Goal: Information Seeking & Learning: Learn about a topic

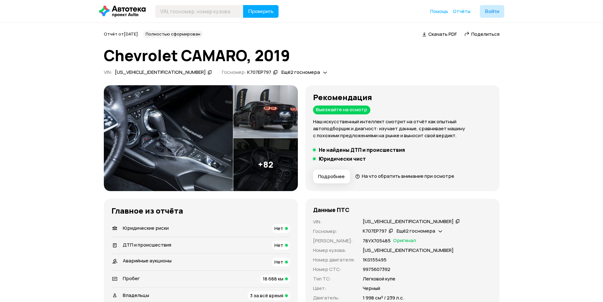
click at [167, 122] on img at bounding box center [168, 138] width 129 height 106
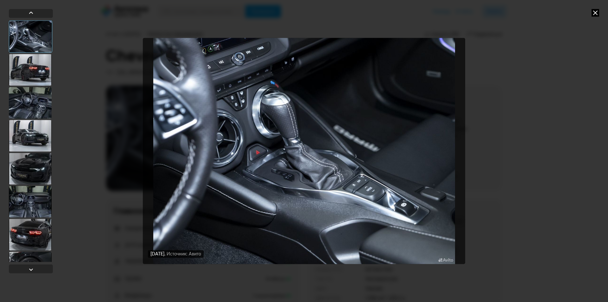
click at [39, 74] on div at bounding box center [30, 70] width 43 height 32
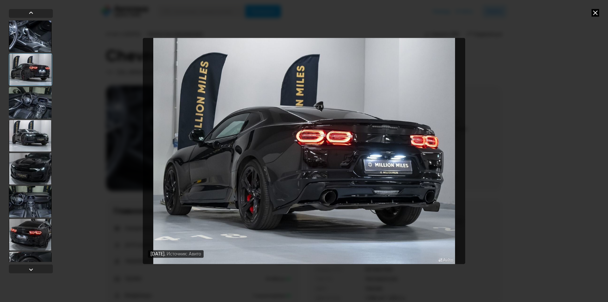
click at [33, 96] on div at bounding box center [30, 103] width 43 height 32
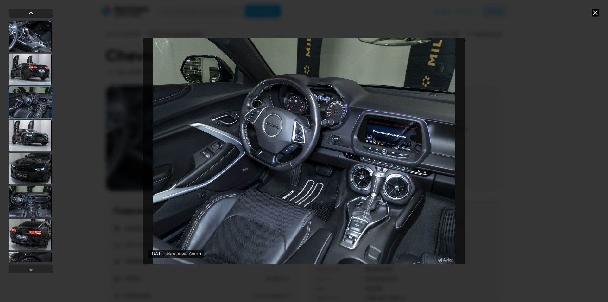
click at [31, 133] on div at bounding box center [30, 136] width 43 height 32
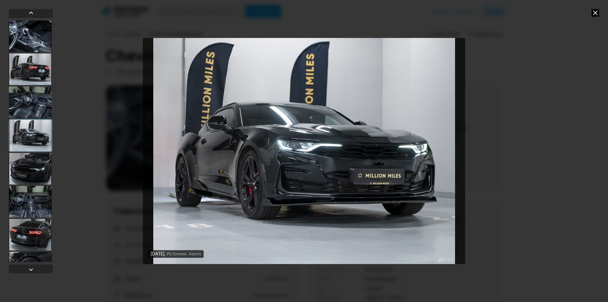
click at [35, 157] on div at bounding box center [30, 169] width 43 height 32
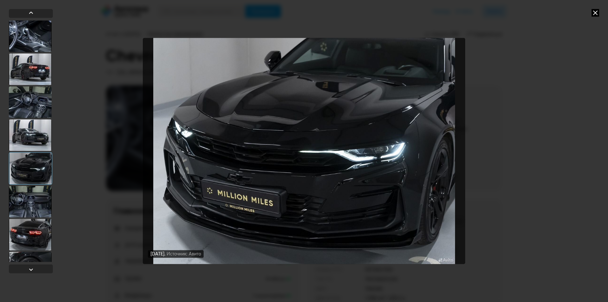
click at [38, 188] on div at bounding box center [30, 202] width 43 height 32
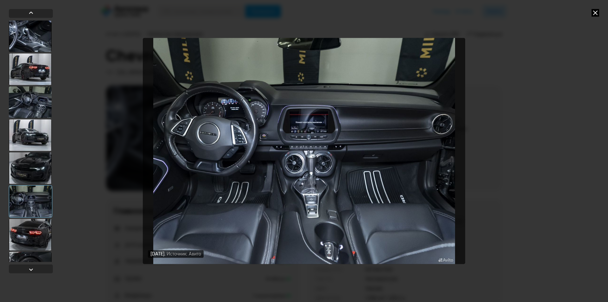
click at [33, 140] on div at bounding box center [30, 135] width 43 height 32
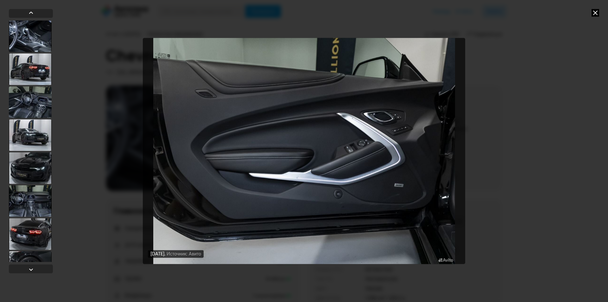
click at [28, 73] on div at bounding box center [30, 69] width 43 height 32
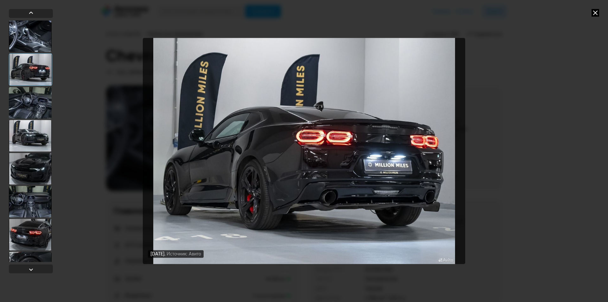
click at [31, 131] on div at bounding box center [30, 136] width 43 height 32
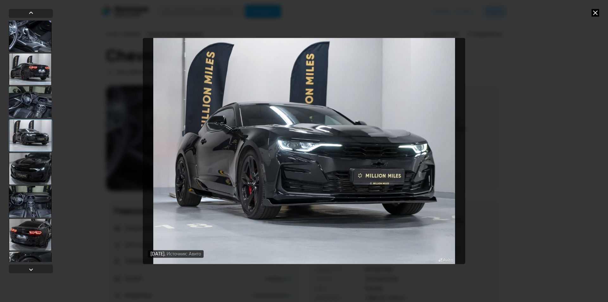
click at [39, 170] on div at bounding box center [30, 169] width 43 height 32
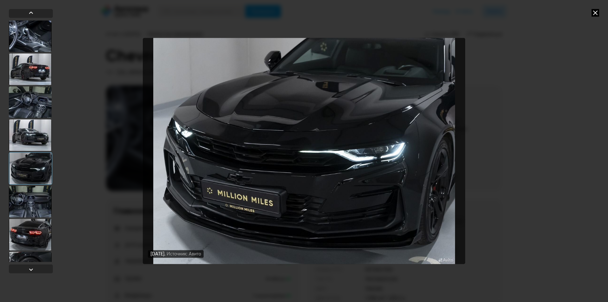
click at [35, 203] on div at bounding box center [30, 202] width 43 height 32
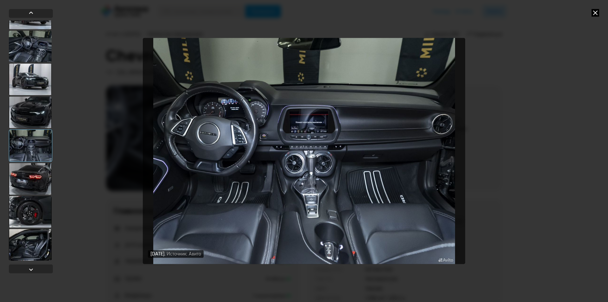
scroll to position [63, 0]
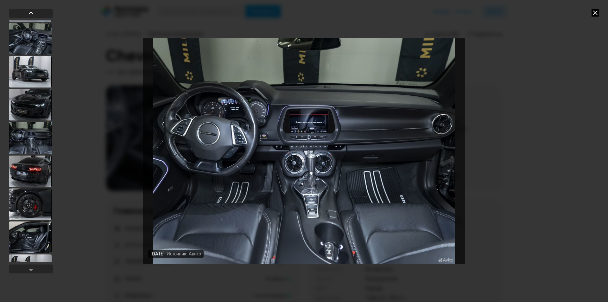
click at [34, 177] on div at bounding box center [30, 171] width 43 height 32
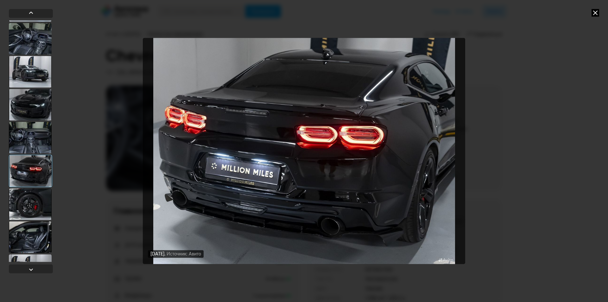
click at [35, 195] on div at bounding box center [30, 204] width 43 height 32
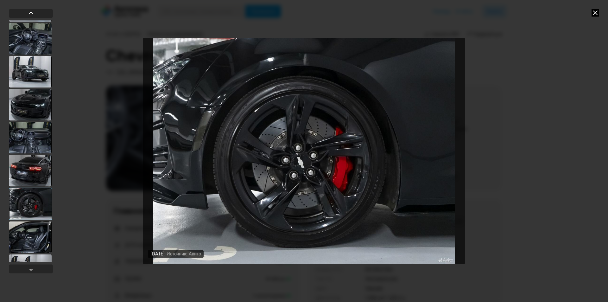
click at [34, 225] on div at bounding box center [30, 237] width 43 height 32
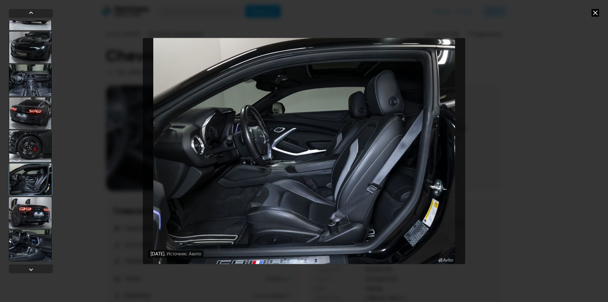
scroll to position [127, 0]
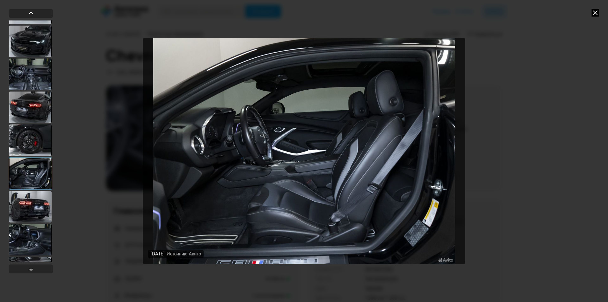
click at [41, 208] on div at bounding box center [30, 207] width 43 height 32
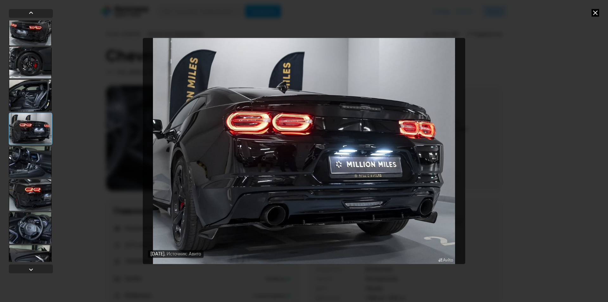
scroll to position [222, 0]
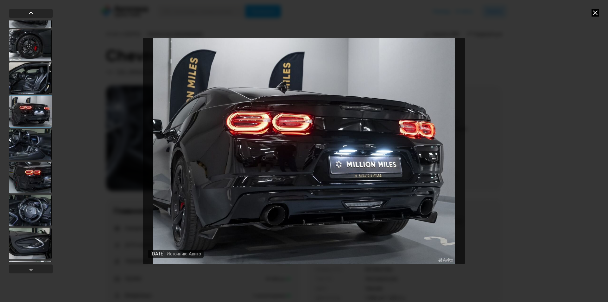
click at [41, 208] on div at bounding box center [30, 211] width 43 height 32
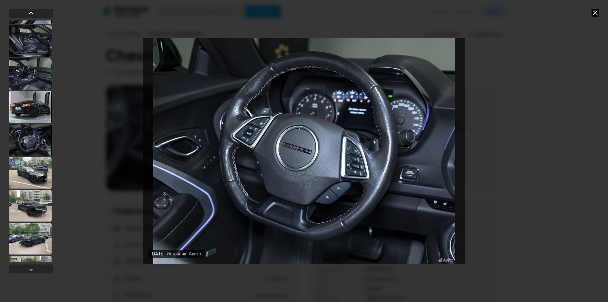
scroll to position [855, 0]
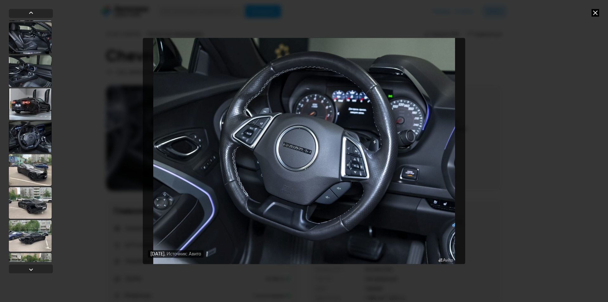
click at [29, 171] on div at bounding box center [30, 170] width 43 height 32
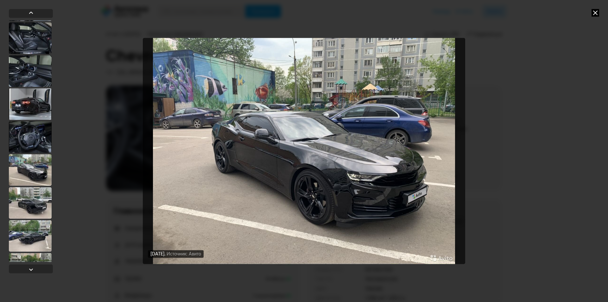
scroll to position [855, 0]
click at [37, 206] on div at bounding box center [30, 204] width 43 height 32
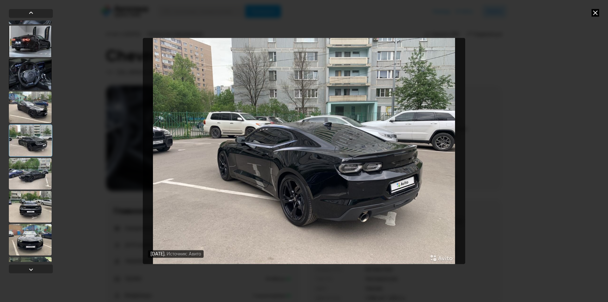
scroll to position [918, 0]
click at [25, 180] on div at bounding box center [30, 173] width 43 height 32
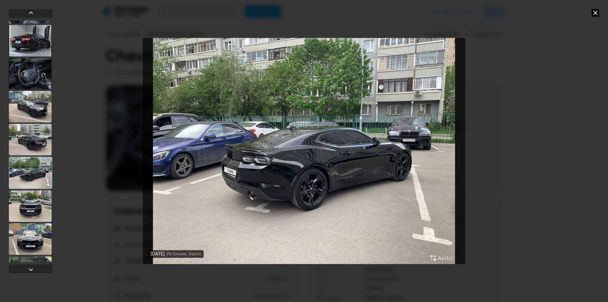
click at [39, 144] on div at bounding box center [30, 140] width 43 height 32
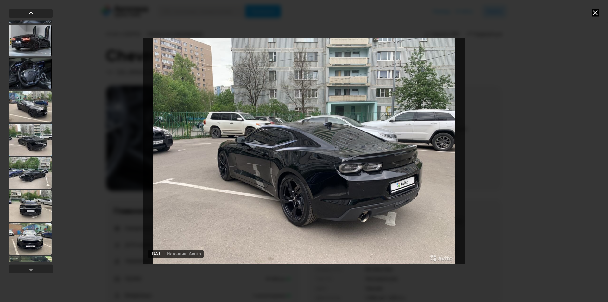
click at [38, 181] on div at bounding box center [30, 173] width 43 height 32
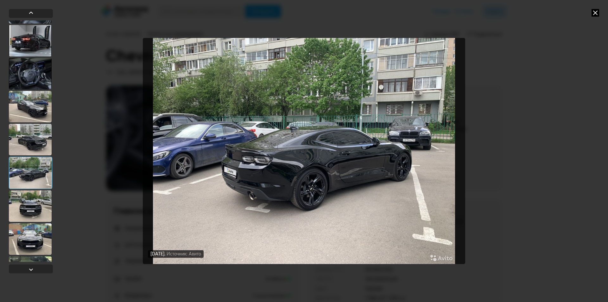
click at [27, 207] on div at bounding box center [30, 206] width 43 height 32
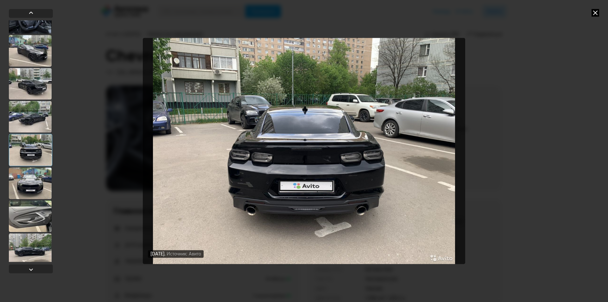
scroll to position [981, 0]
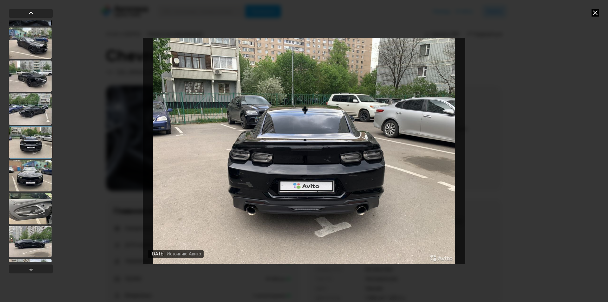
click at [26, 178] on div at bounding box center [30, 176] width 43 height 32
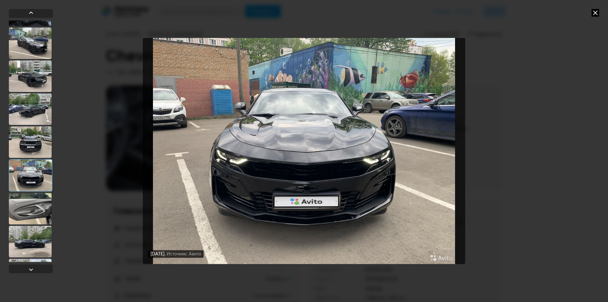
click at [26, 206] on div at bounding box center [30, 209] width 43 height 32
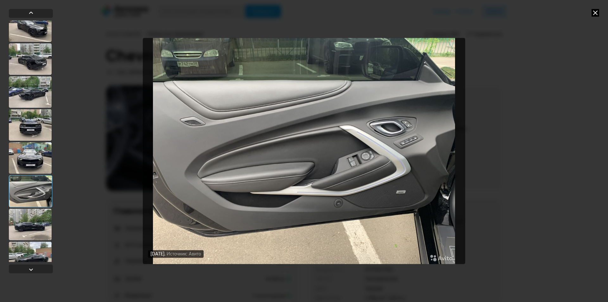
scroll to position [1013, 0]
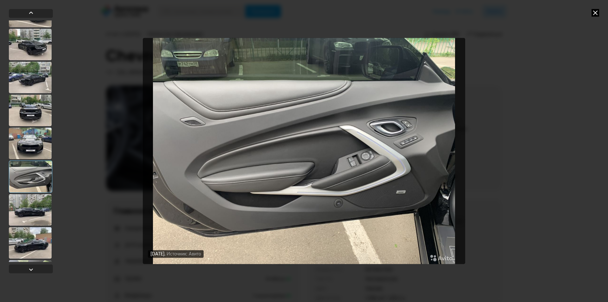
click at [26, 206] on div at bounding box center [30, 210] width 43 height 32
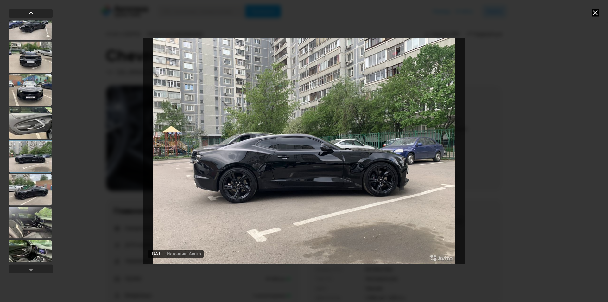
scroll to position [1076, 0]
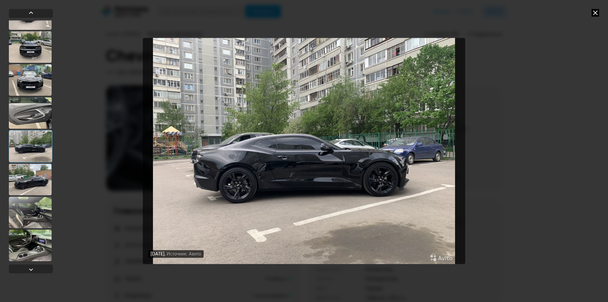
click at [40, 179] on div at bounding box center [30, 179] width 43 height 32
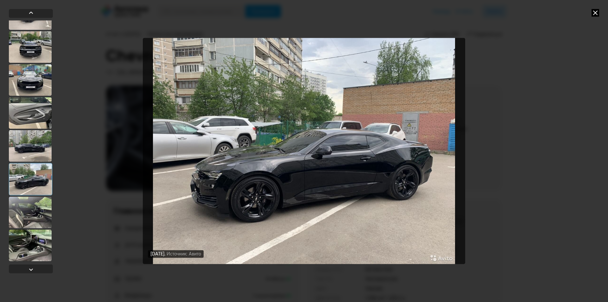
click at [27, 205] on div at bounding box center [30, 212] width 43 height 32
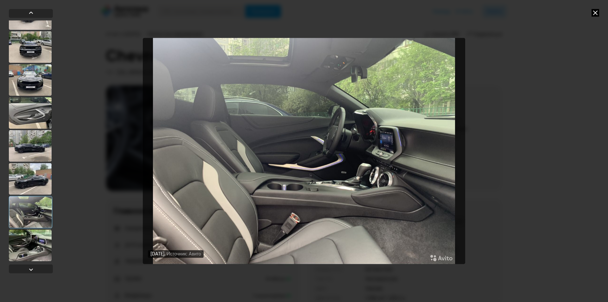
click at [26, 184] on div at bounding box center [30, 179] width 43 height 32
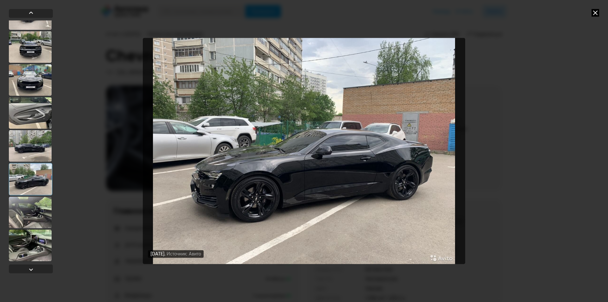
click at [25, 213] on div at bounding box center [30, 212] width 43 height 32
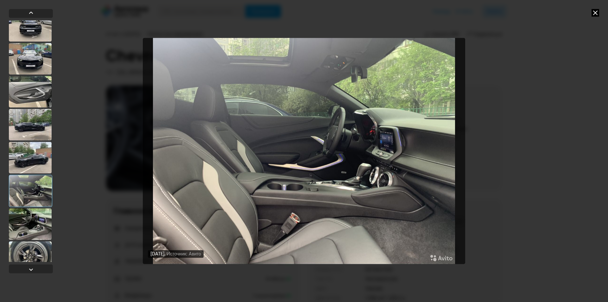
scroll to position [1108, 0]
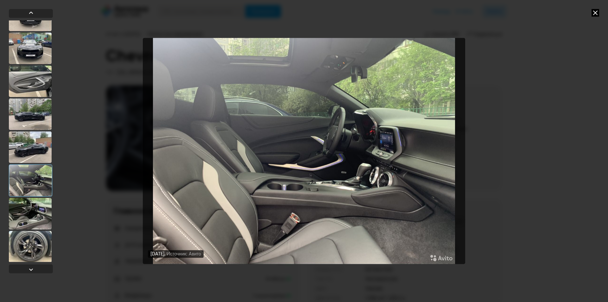
click at [25, 212] on div at bounding box center [30, 214] width 43 height 32
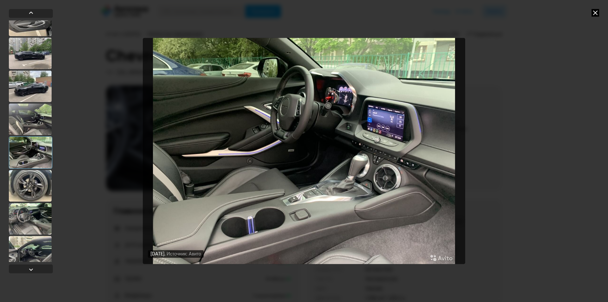
scroll to position [1171, 0]
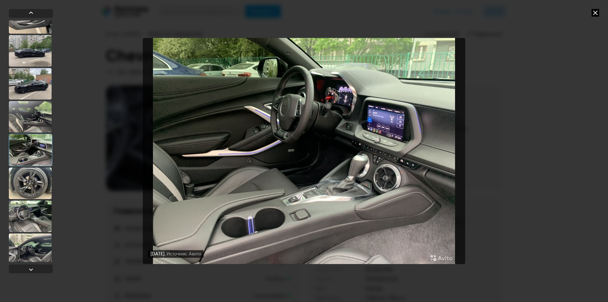
click at [30, 190] on div at bounding box center [30, 183] width 43 height 32
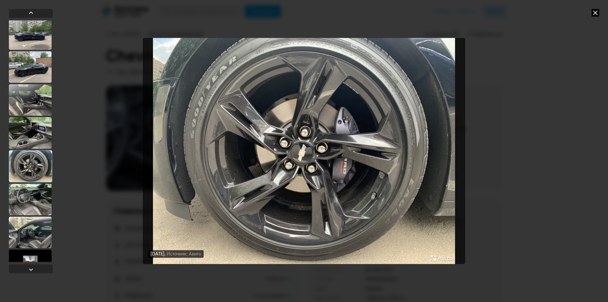
scroll to position [1203, 0]
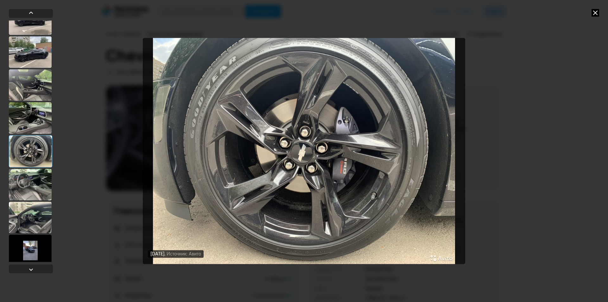
click at [30, 190] on div at bounding box center [30, 185] width 43 height 32
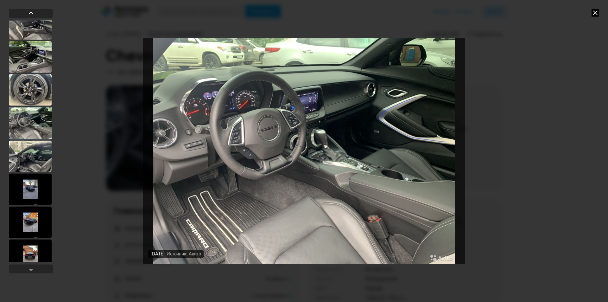
scroll to position [1267, 0]
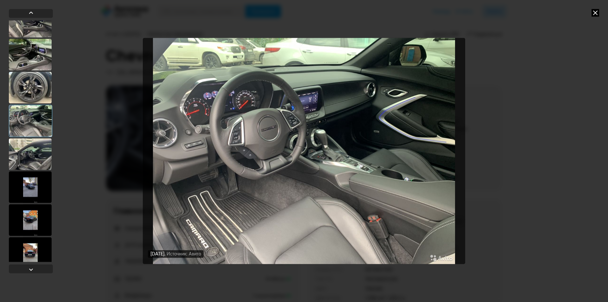
click at [27, 153] on div at bounding box center [30, 154] width 43 height 32
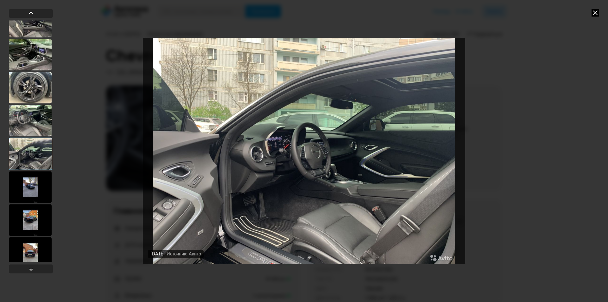
click at [27, 186] on div at bounding box center [30, 187] width 43 height 32
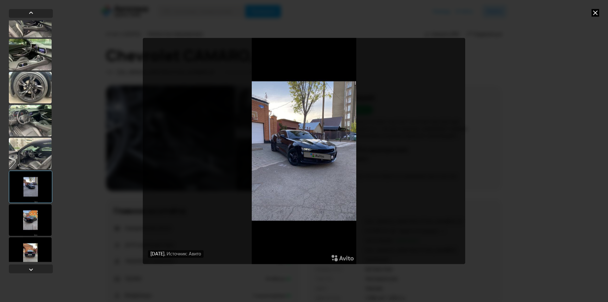
click at [33, 221] on div at bounding box center [30, 220] width 43 height 32
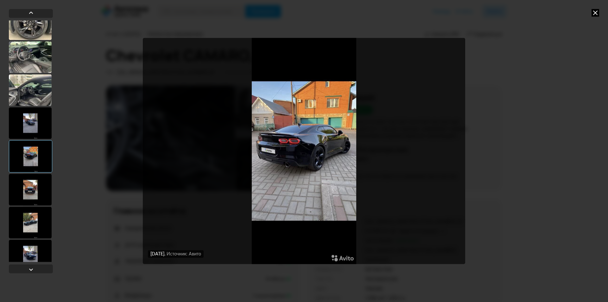
scroll to position [1362, 0]
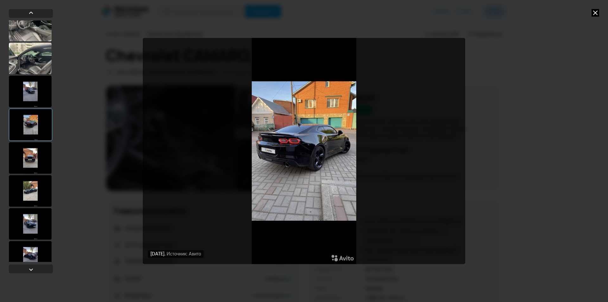
click at [28, 222] on div at bounding box center [30, 224] width 43 height 32
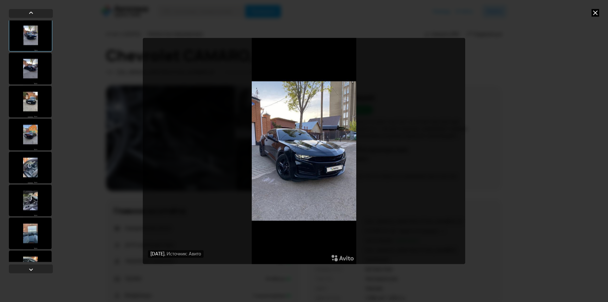
scroll to position [1552, 0]
click at [34, 168] on div at bounding box center [30, 166] width 43 height 32
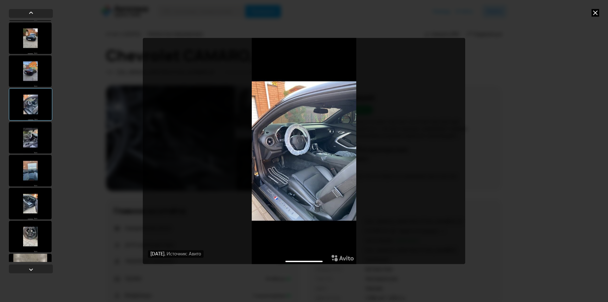
scroll to position [1615, 0]
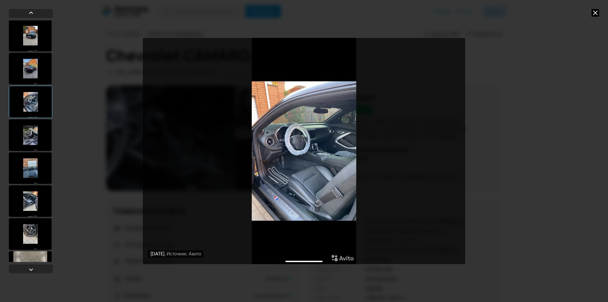
click at [29, 202] on div at bounding box center [30, 201] width 43 height 32
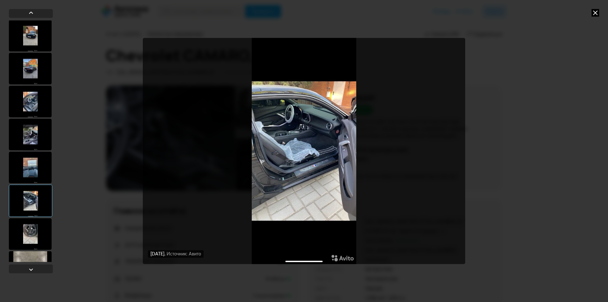
click at [31, 233] on div at bounding box center [30, 234] width 43 height 32
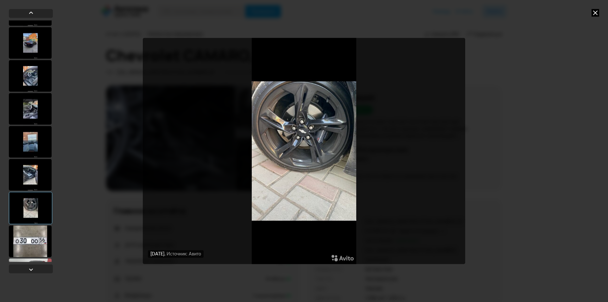
scroll to position [1678, 0]
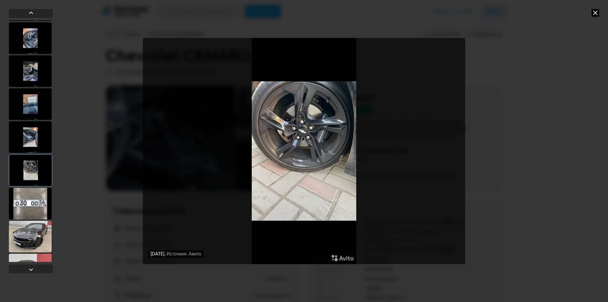
click at [32, 196] on div at bounding box center [30, 204] width 43 height 32
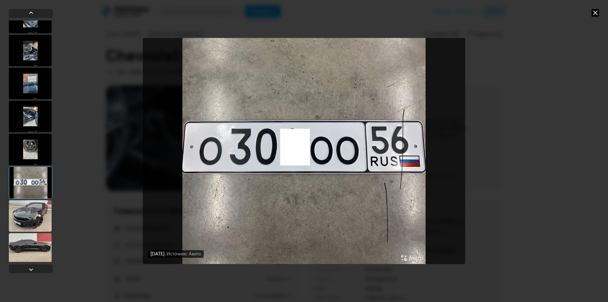
scroll to position [1710, 0]
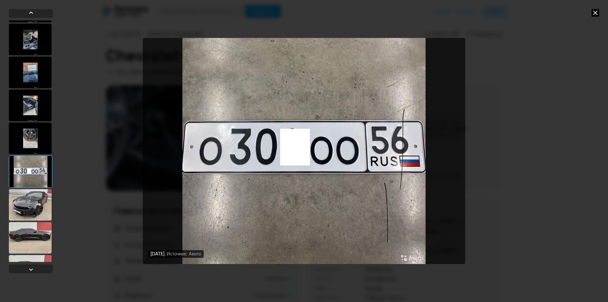
click at [34, 198] on div at bounding box center [30, 205] width 43 height 32
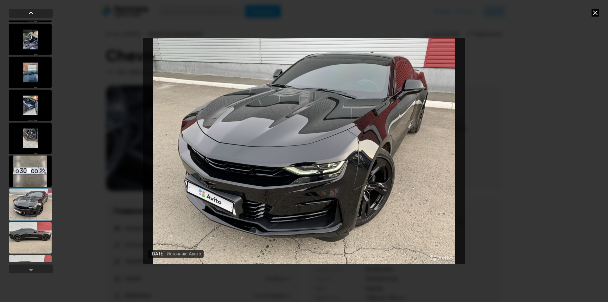
click at [33, 228] on div at bounding box center [30, 238] width 43 height 32
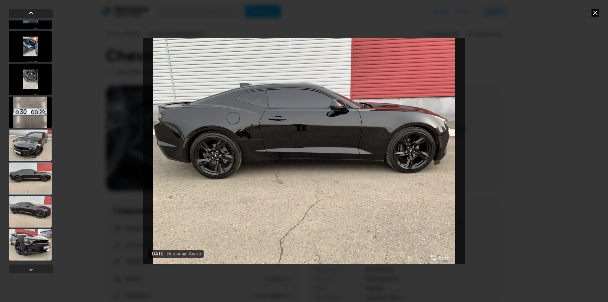
scroll to position [1773, 0]
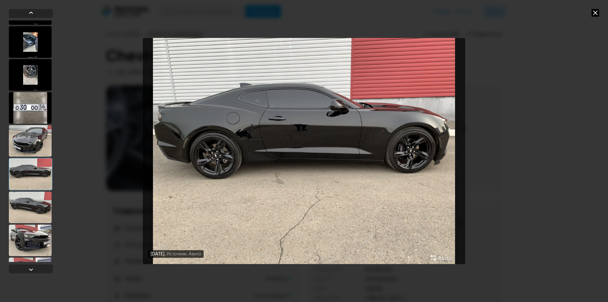
click at [27, 207] on div at bounding box center [30, 207] width 43 height 32
